Goal: Task Accomplishment & Management: Use online tool/utility

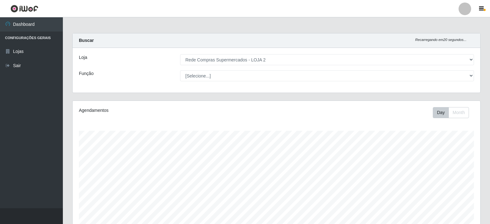
select select "161"
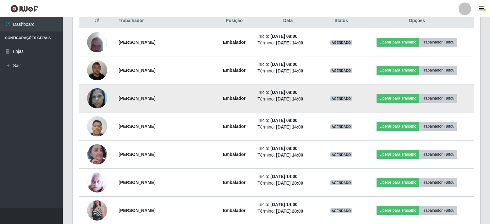
scroll to position [259, 0]
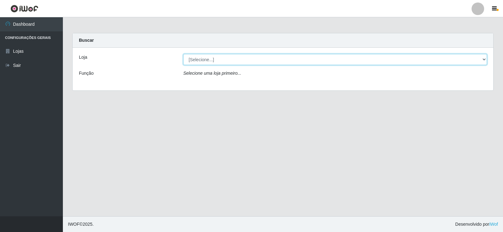
click at [219, 60] on select "[Selecione...] Rede Compras Supermercados - LOJA 2" at bounding box center [335, 59] width 304 height 11
select select "161"
click at [183, 54] on select "[Selecione...] Rede Compras Supermercados - LOJA 2" at bounding box center [335, 59] width 304 height 11
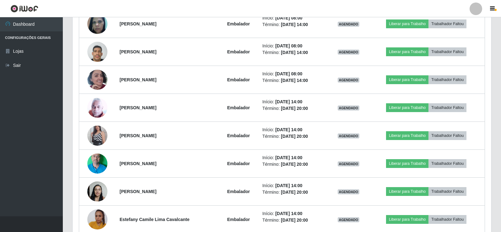
scroll to position [259, 0]
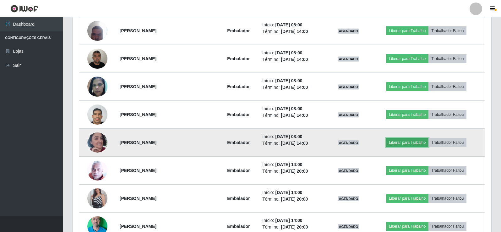
click at [399, 144] on button "Liberar para Trabalho" at bounding box center [407, 142] width 42 height 9
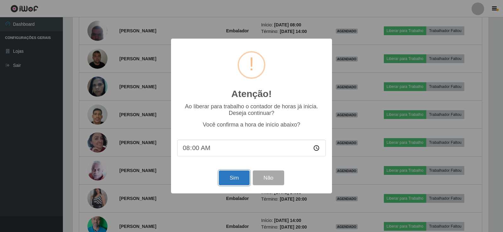
click at [232, 180] on button "Sim" at bounding box center [234, 178] width 30 height 15
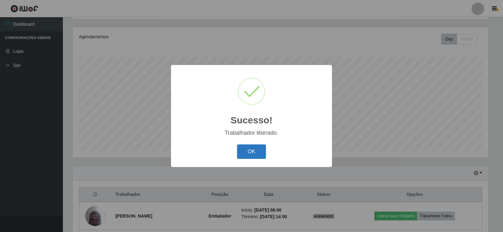
click at [250, 152] on button "OK" at bounding box center [251, 152] width 29 height 15
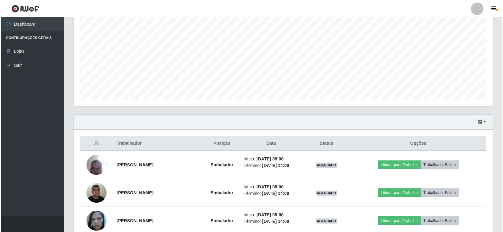
scroll to position [105, 0]
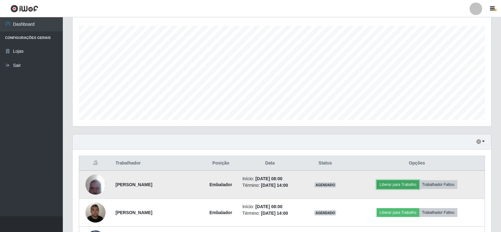
click at [393, 188] on button "Liberar para Trabalho" at bounding box center [398, 184] width 42 height 9
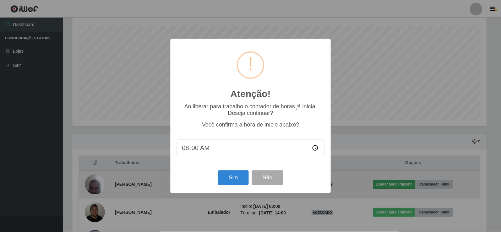
scroll to position [130, 416]
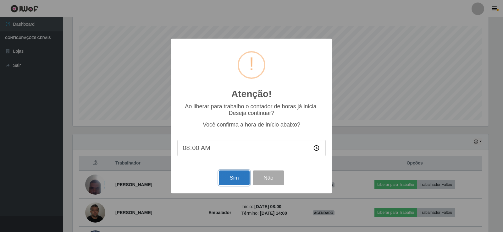
click at [235, 178] on button "Sim" at bounding box center [234, 178] width 30 height 15
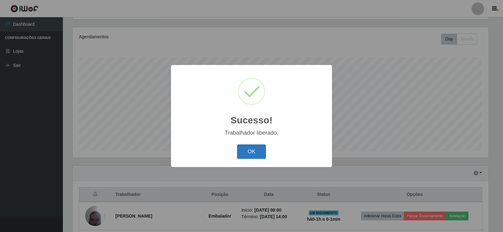
click at [247, 147] on button "OK" at bounding box center [251, 152] width 29 height 15
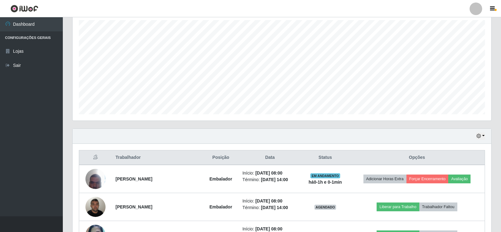
scroll to position [230, 0]
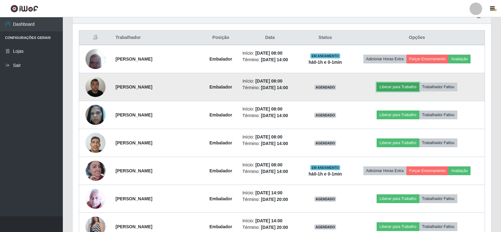
click at [400, 86] on button "Liberar para Trabalho" at bounding box center [398, 87] width 42 height 9
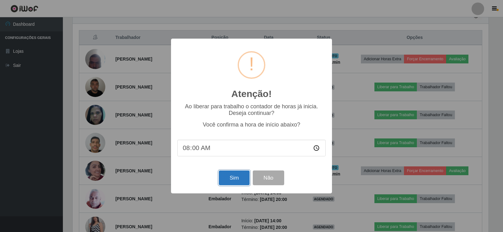
click at [233, 181] on button "Sim" at bounding box center [234, 178] width 30 height 15
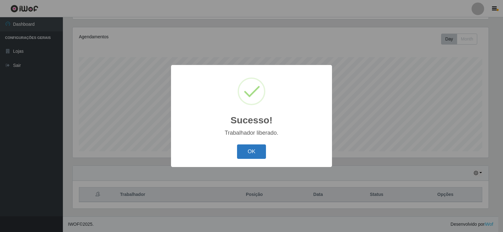
click at [247, 155] on button "OK" at bounding box center [251, 152] width 29 height 15
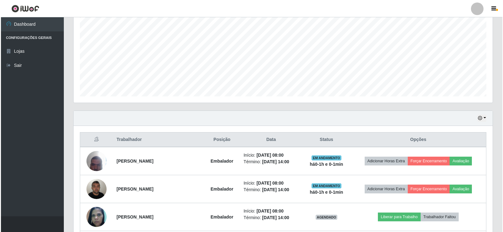
scroll to position [230, 0]
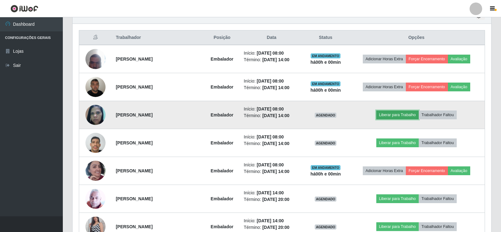
click at [407, 116] on button "Liberar para Trabalho" at bounding box center [398, 115] width 42 height 9
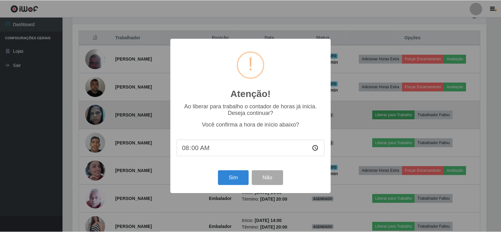
scroll to position [130, 416]
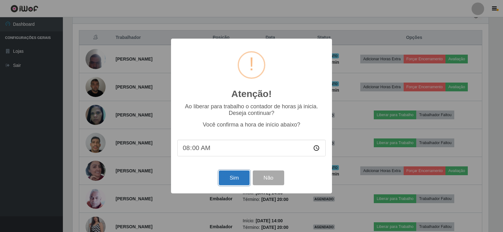
click at [236, 178] on button "Sim" at bounding box center [234, 178] width 30 height 15
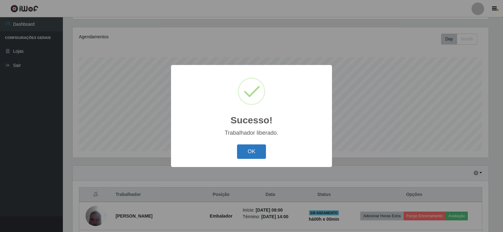
click at [259, 151] on button "OK" at bounding box center [251, 152] width 29 height 15
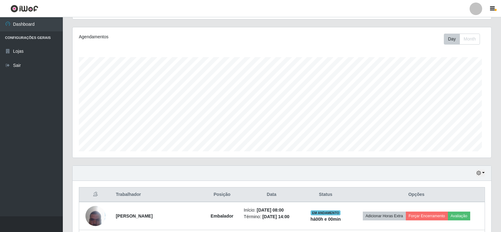
scroll to position [0, 0]
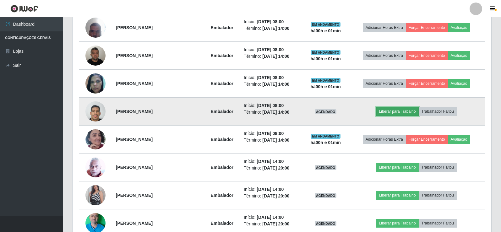
click at [401, 112] on button "Liberar para Trabalho" at bounding box center [398, 111] width 42 height 9
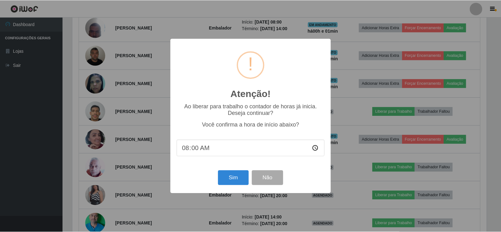
scroll to position [130, 416]
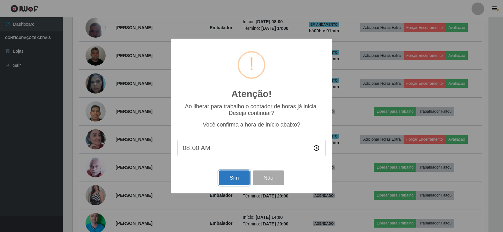
click at [229, 180] on button "Sim" at bounding box center [234, 178] width 30 height 15
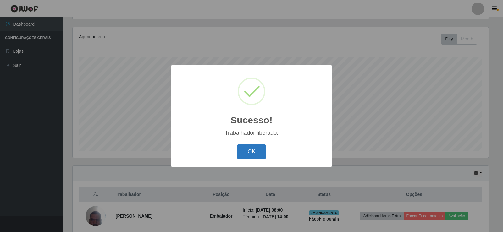
click at [238, 152] on div "OK Cancel" at bounding box center [251, 152] width 148 height 18
click at [238, 152] on button "OK" at bounding box center [251, 152] width 29 height 15
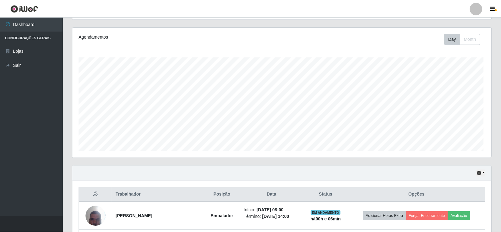
scroll to position [130, 419]
